Goal: Task Accomplishment & Management: Manage account settings

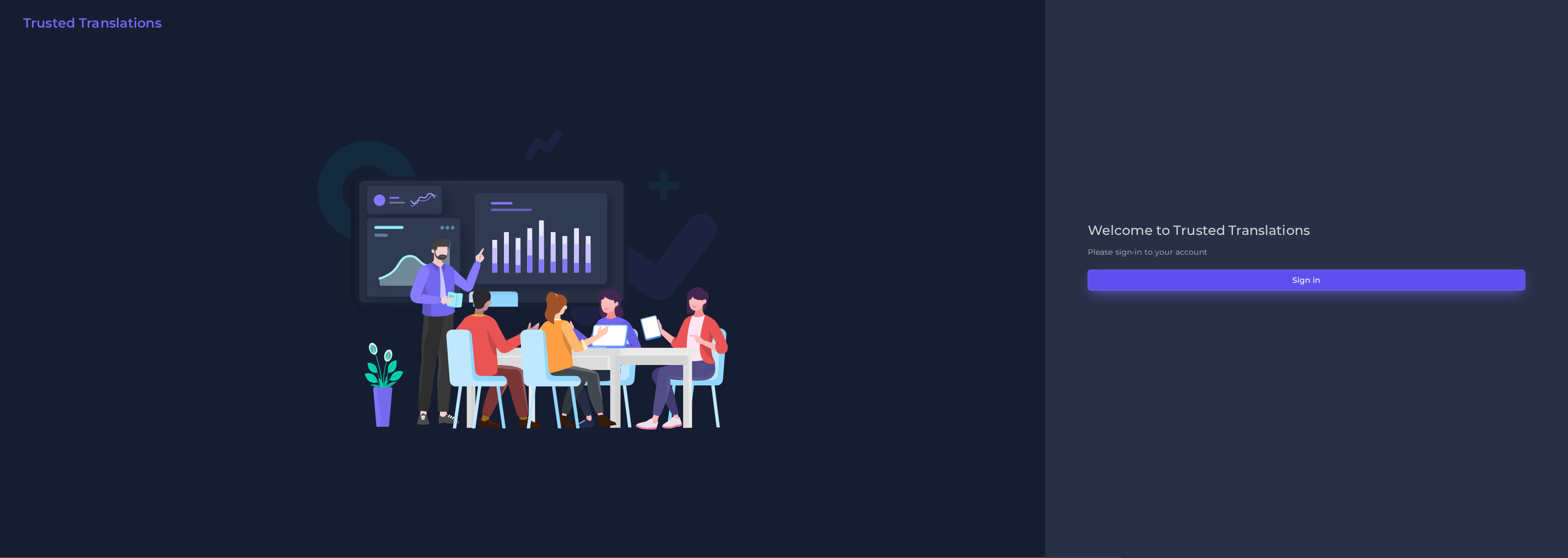
click at [1273, 281] on button "Sign in" at bounding box center [1306, 280] width 438 height 21
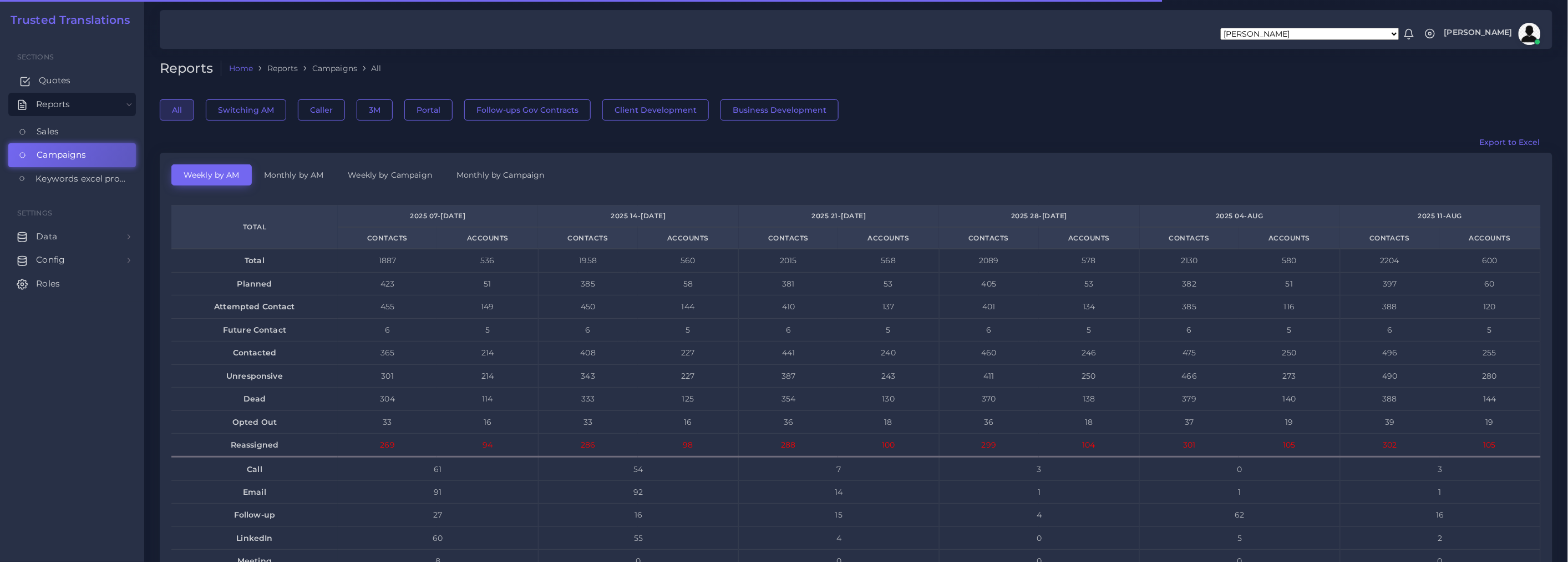
click at [51, 81] on span "Quotes" at bounding box center [54, 80] width 31 height 12
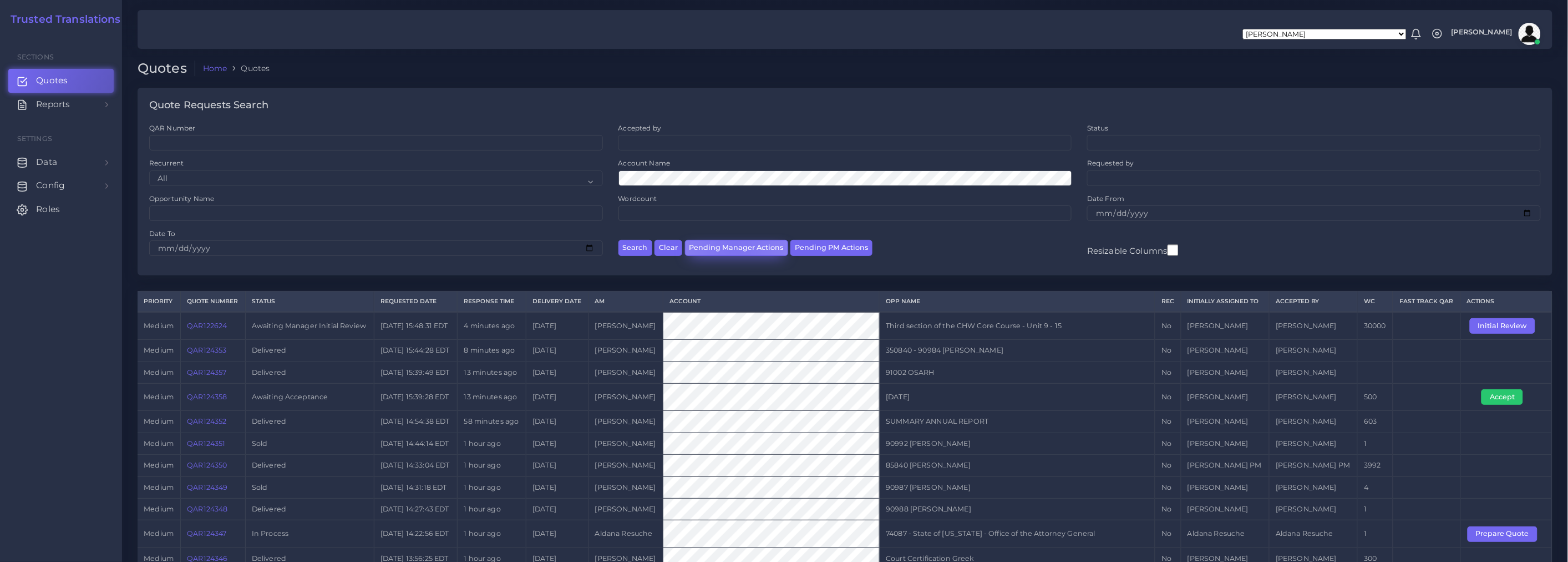
click at [733, 248] on button "Pending Manager Actions" at bounding box center [736, 248] width 103 height 16
select select "awaiting_manager_initial_review"
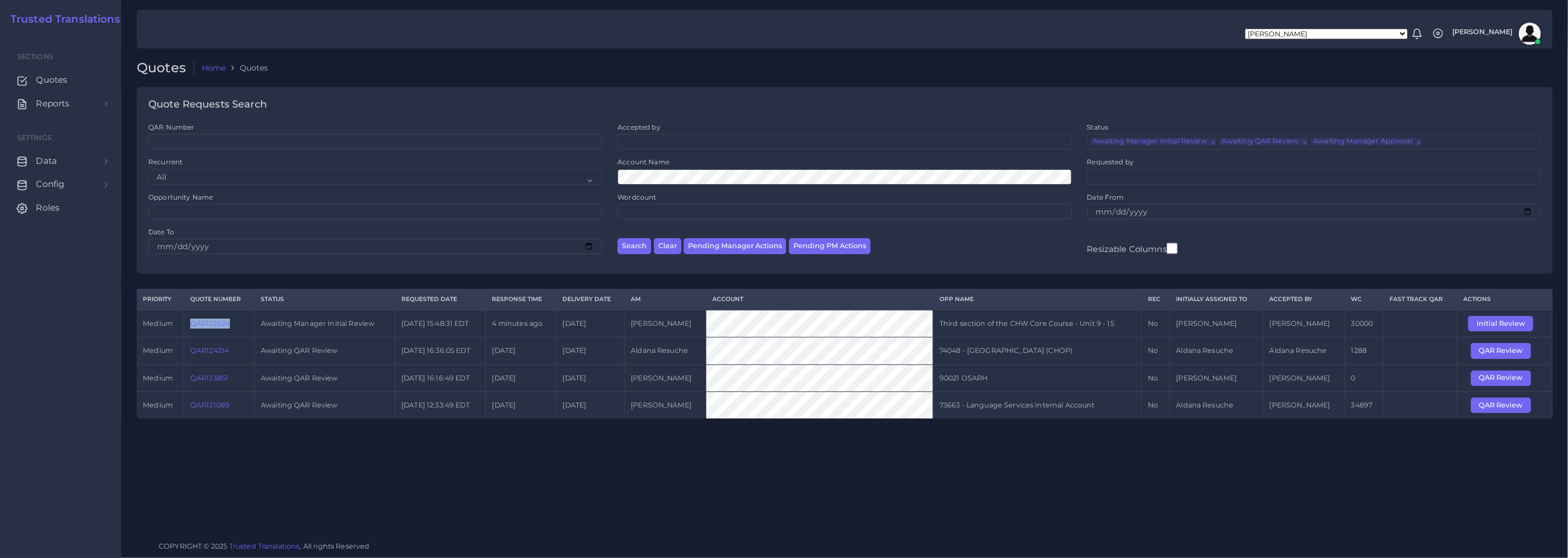
drag, startPoint x: 186, startPoint y: 327, endPoint x: 234, endPoint y: 330, distance: 48.1
click at [234, 330] on td "QAR122624" at bounding box center [219, 323] width 70 height 27
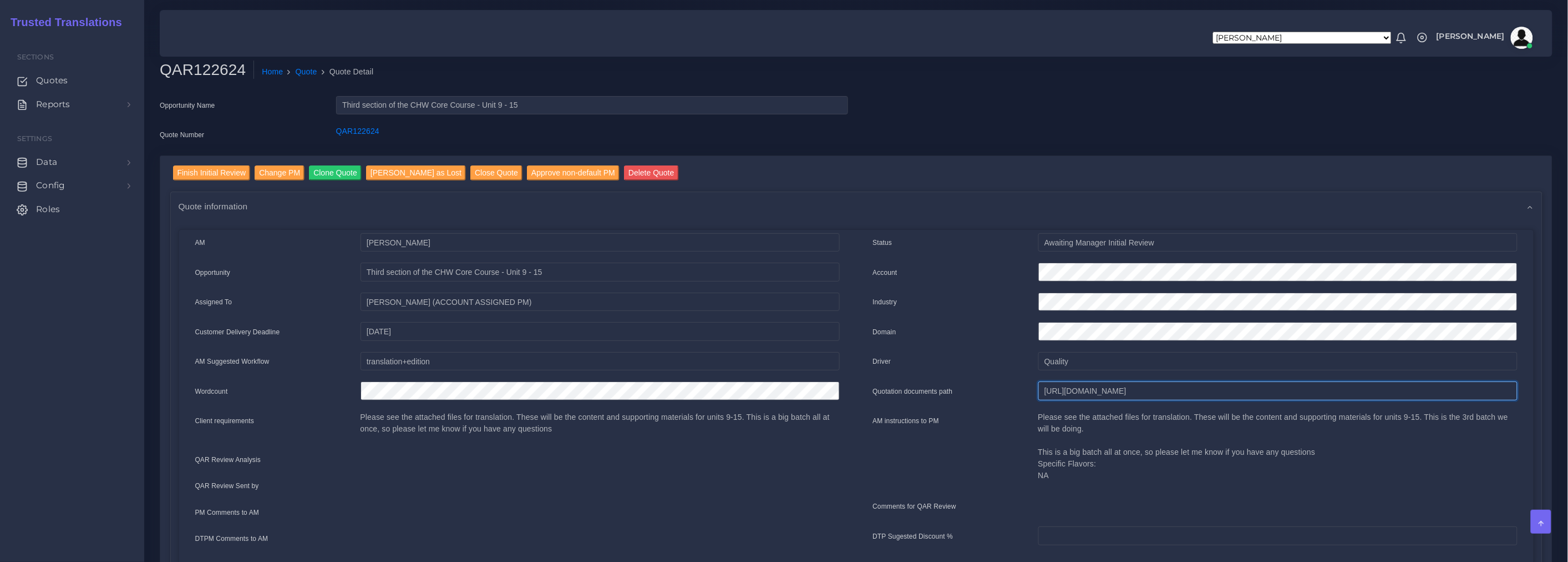
scroll to position [0, 307]
drag, startPoint x: 1044, startPoint y: 392, endPoint x: 1577, endPoint y: 383, distance: 533.1
click at [1567, 383] on html "Aldana Resuche Alejandro Zuluaga Ana Romero Ana Whitby PM Anabella Garcia Anais…" at bounding box center [784, 281] width 1568 height 562
click at [218, 169] on input "Finish Initial Review" at bounding box center [212, 173] width 77 height 15
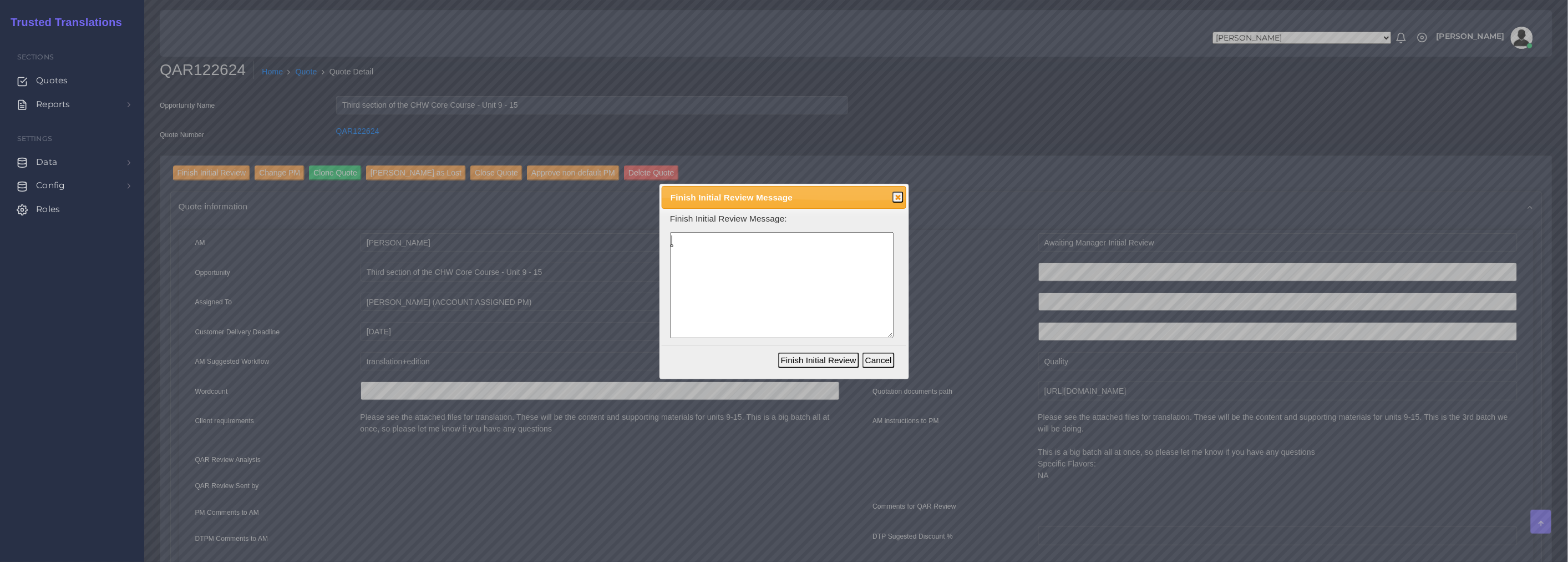
click at [751, 300] on textarea at bounding box center [781, 284] width 224 height 106
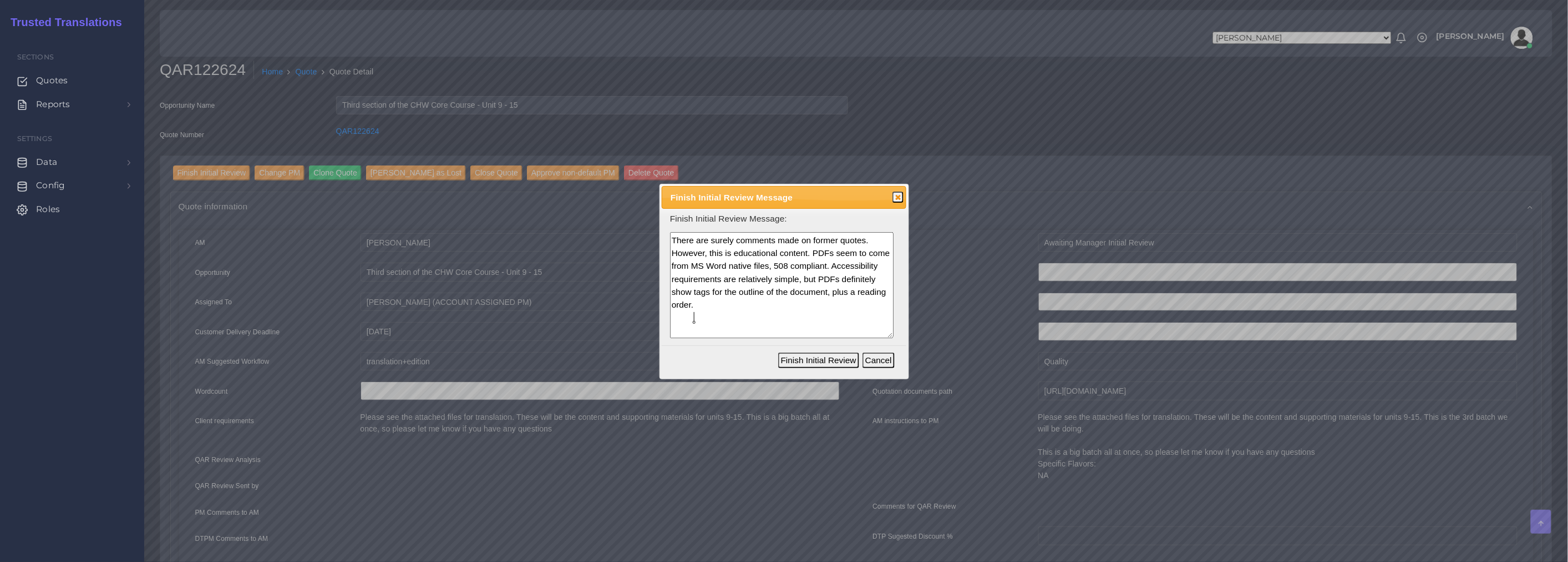
type textarea "There are surely comments made on former quotes. However, this is educational c…"
click at [840, 361] on button "Finish Initial Review" at bounding box center [818, 360] width 81 height 16
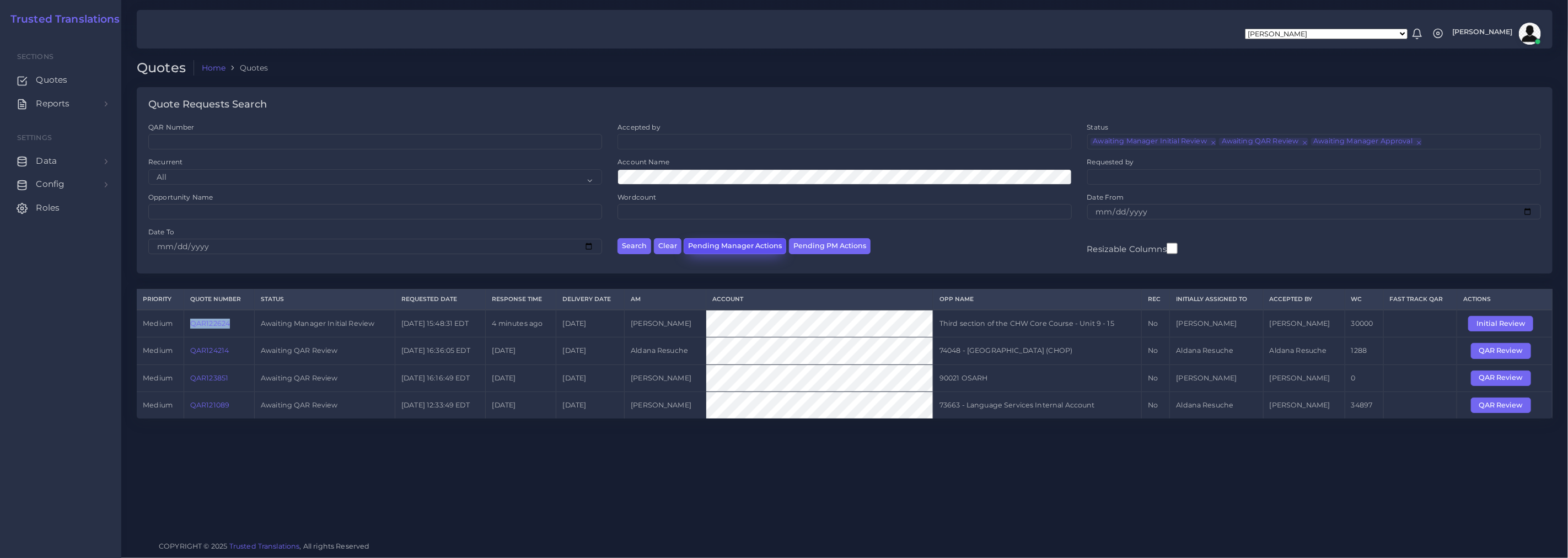
click at [719, 241] on button "Pending Manager Actions" at bounding box center [734, 246] width 102 height 16
select select "awaiting_manager_initial_review"
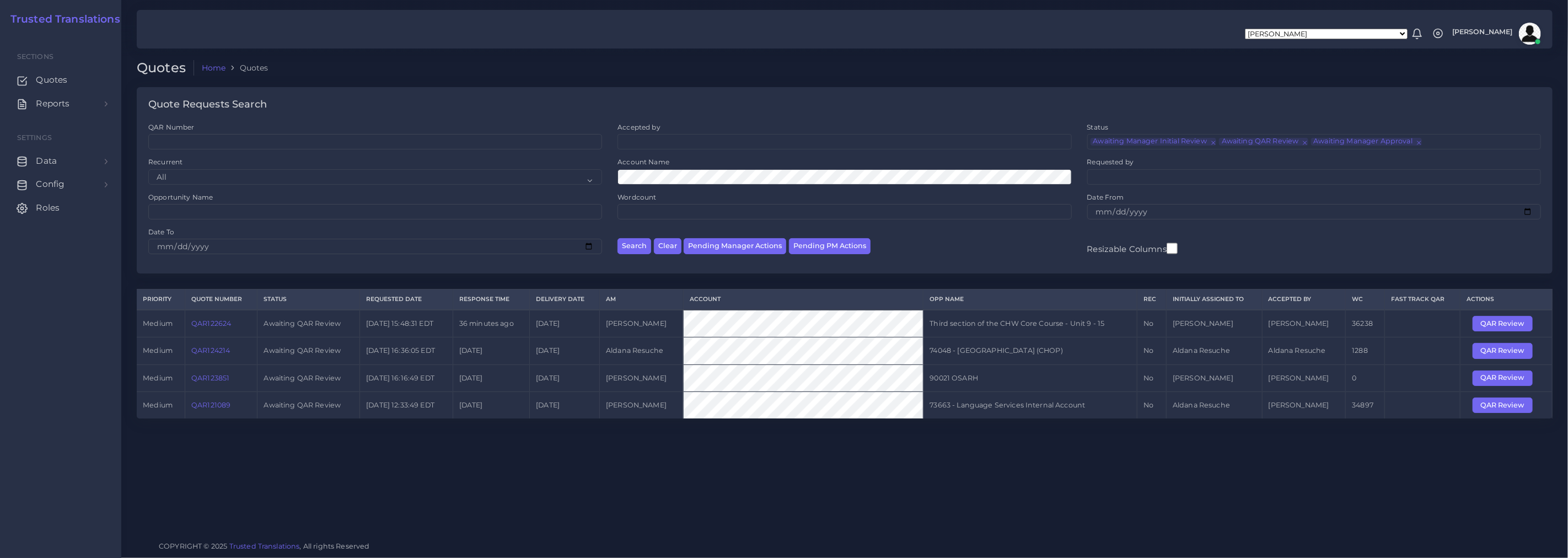
click at [220, 325] on link "QAR122624" at bounding box center [211, 323] width 40 height 8
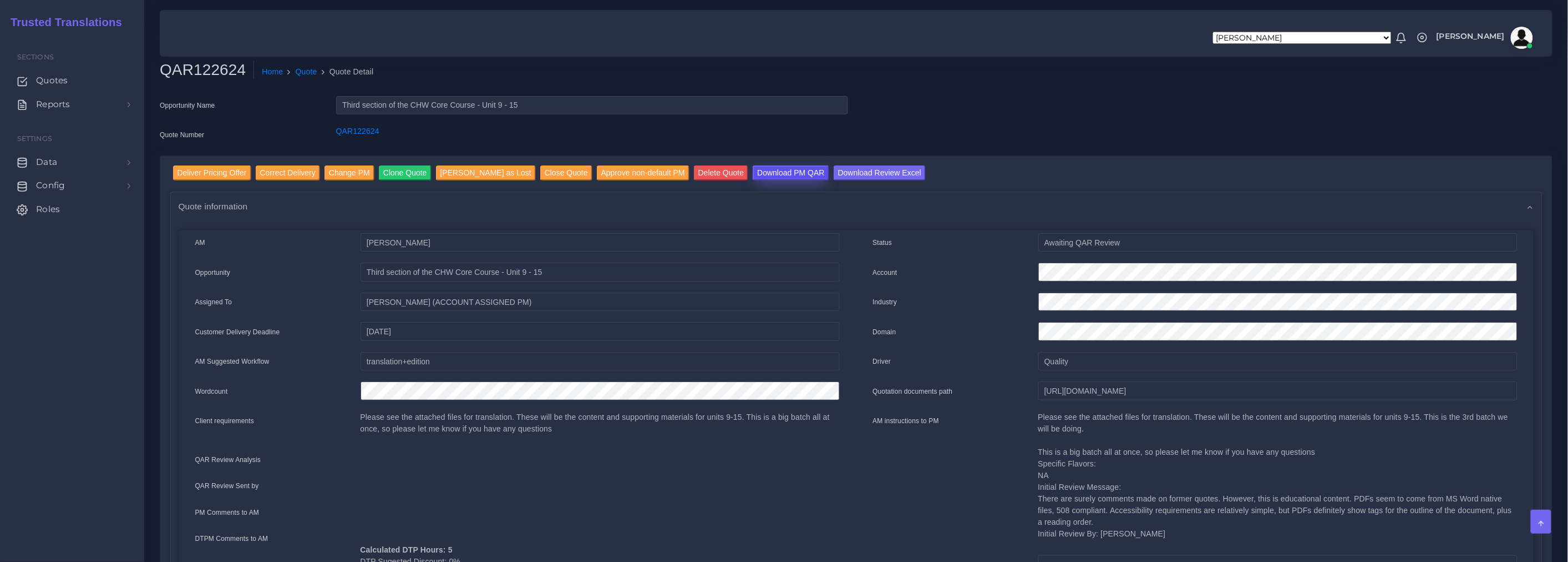
click at [754, 171] on input "Download PM QAR" at bounding box center [791, 173] width 76 height 15
click at [846, 169] on input "Download Review Excel" at bounding box center [880, 173] width 92 height 15
